Goal: Task Accomplishment & Management: Use online tool/utility

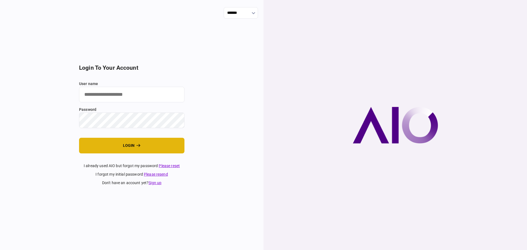
type input "********"
click at [157, 140] on button "login" at bounding box center [131, 146] width 105 height 16
